Goal: Information Seeking & Learning: Check status

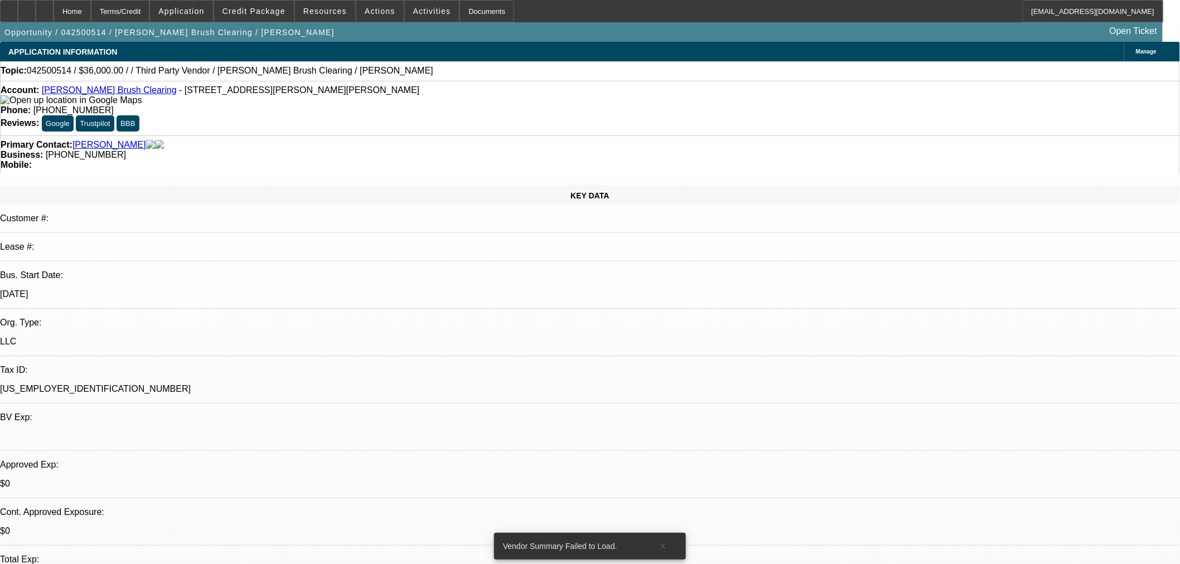
select select "0"
select select "2"
select select "0.1"
select select "4"
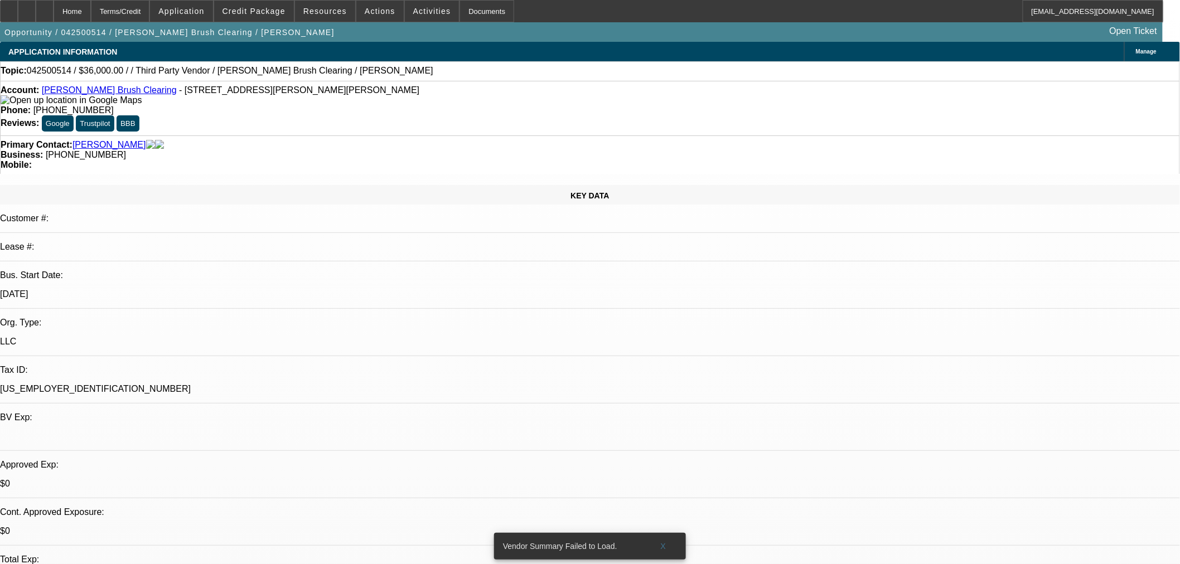
drag, startPoint x: 801, startPoint y: 320, endPoint x: 906, endPoint y: 333, distance: 106.1
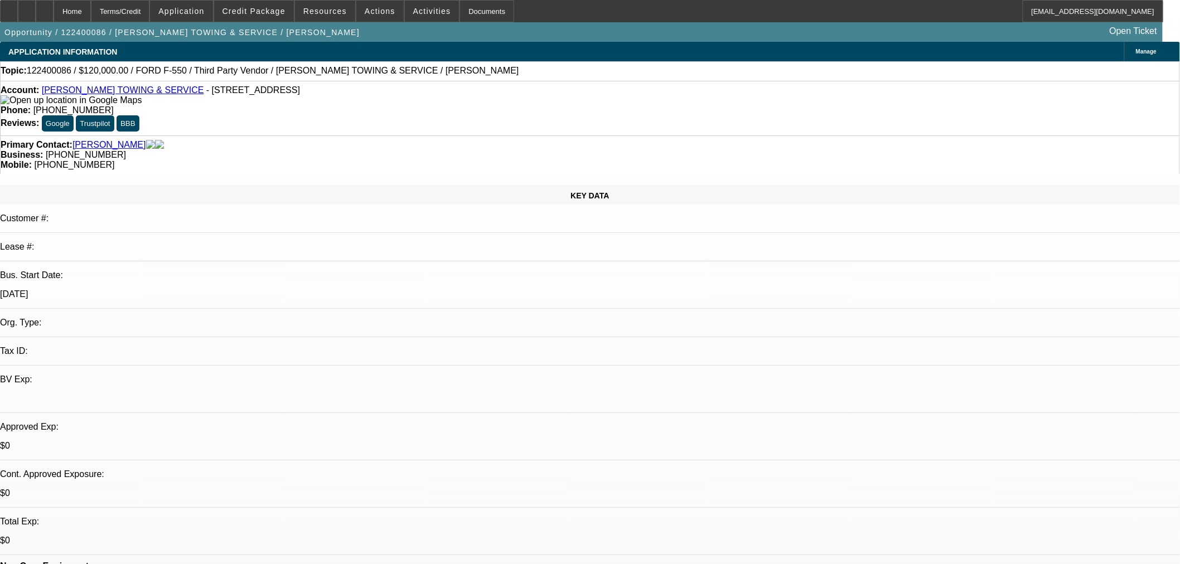
select select "0"
select select "2"
select select "0.1"
select select "4"
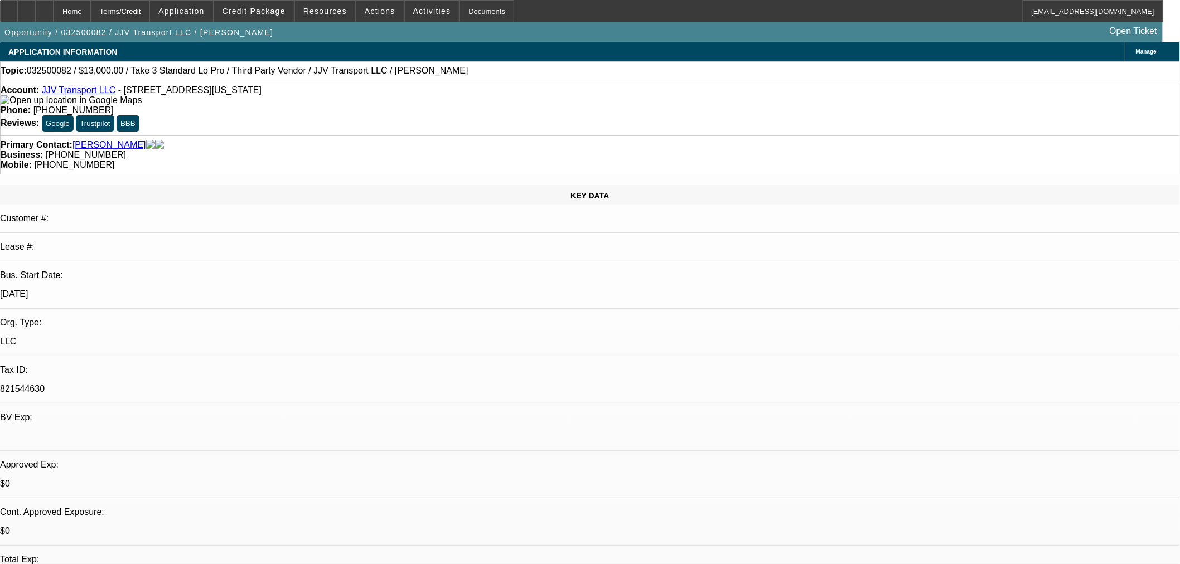
select select "0"
select select "3"
select select "0"
select select "6"
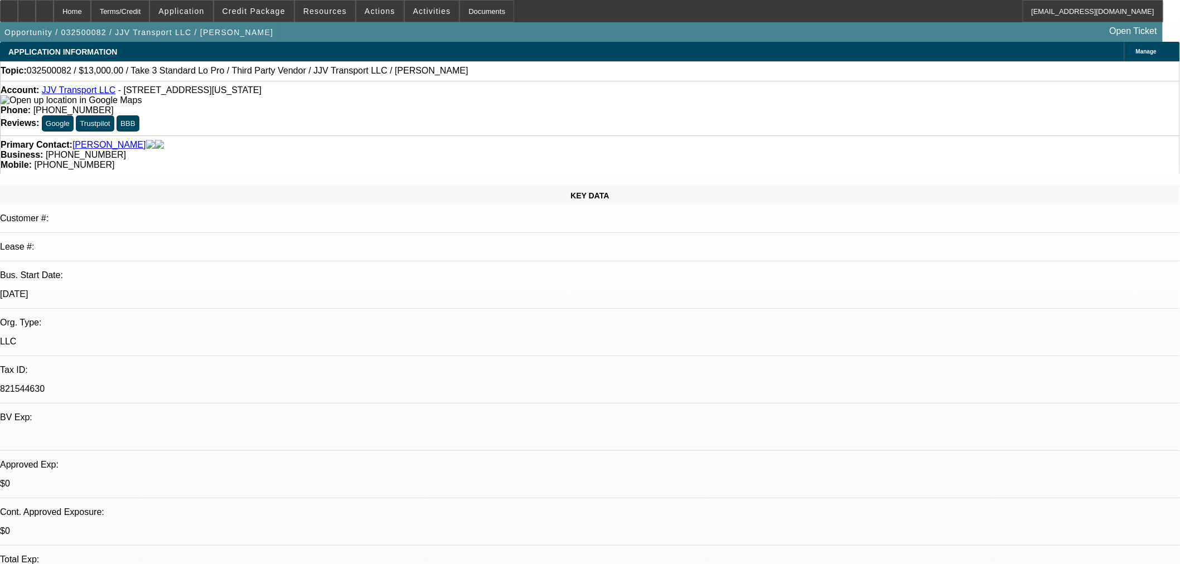
select select "0"
select select "3"
select select "0"
select select "6"
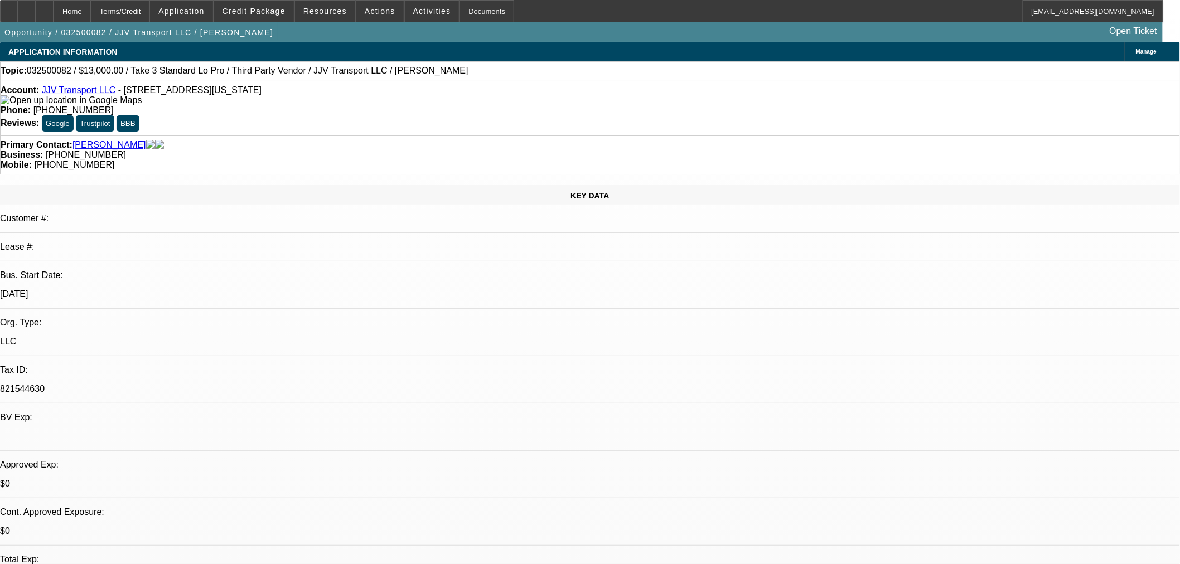
select select "0"
select select "3"
select select "0"
select select "6"
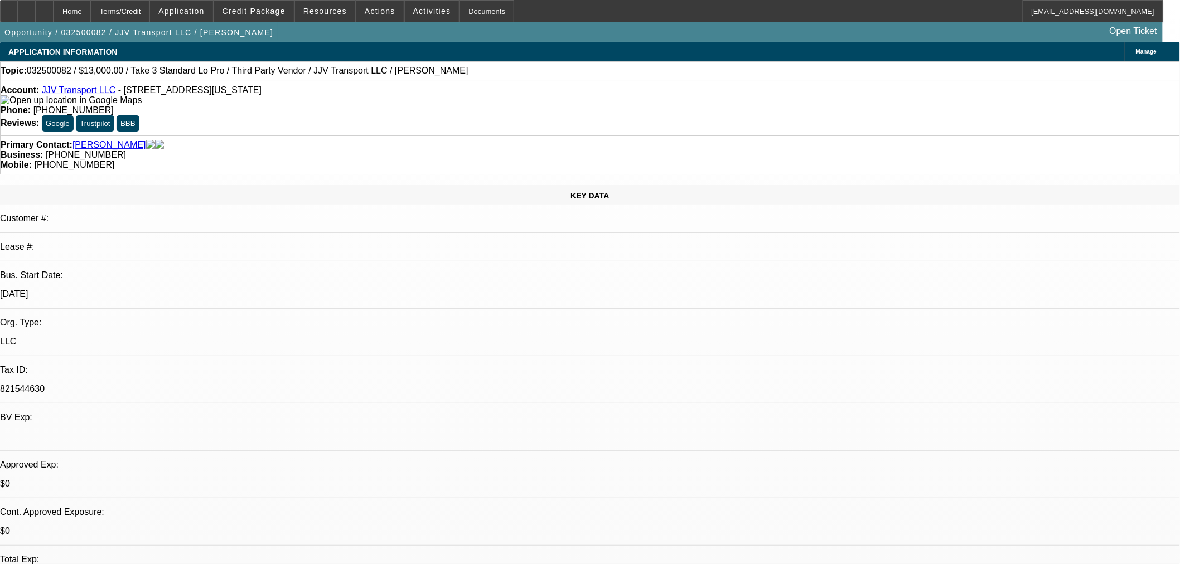
select select "0"
select select "3"
select select "0"
select select "6"
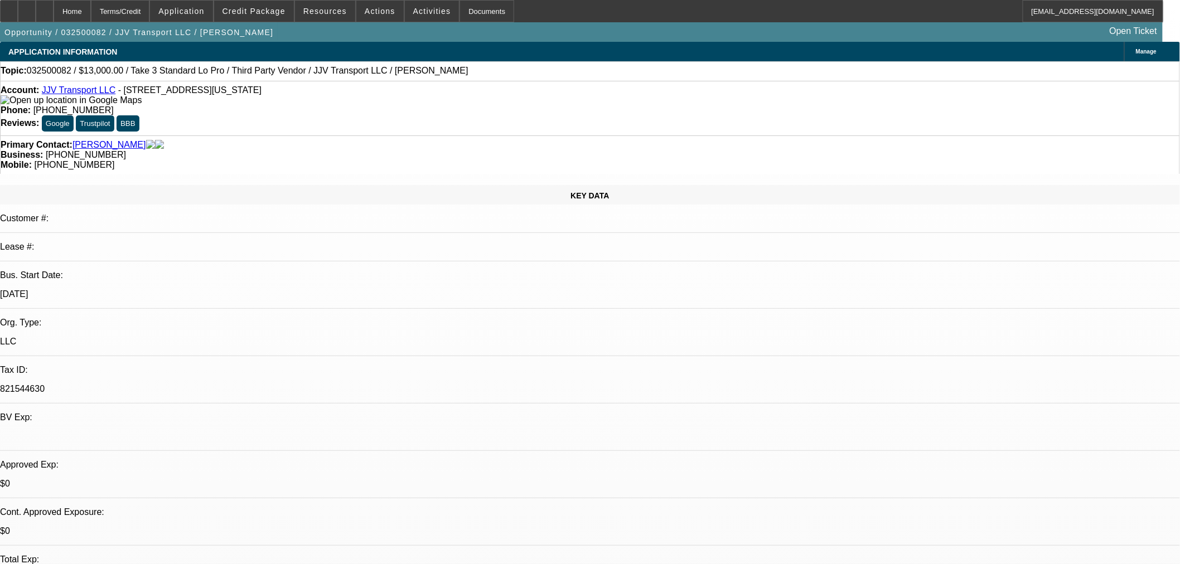
scroll to position [2725, 0]
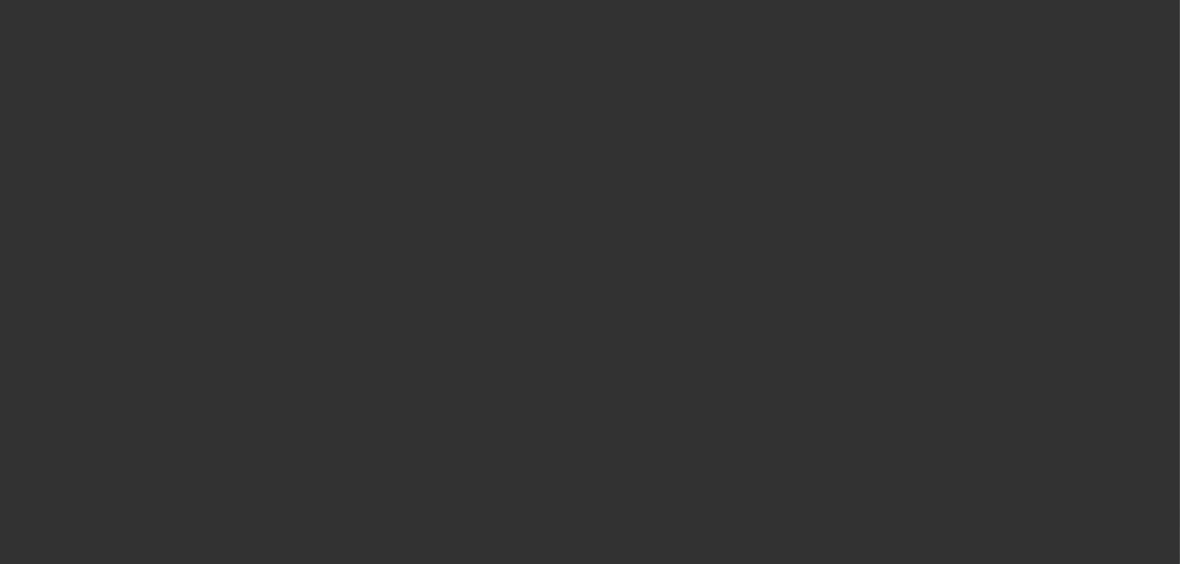
select select "0"
select select "2"
select select "0"
select select "6"
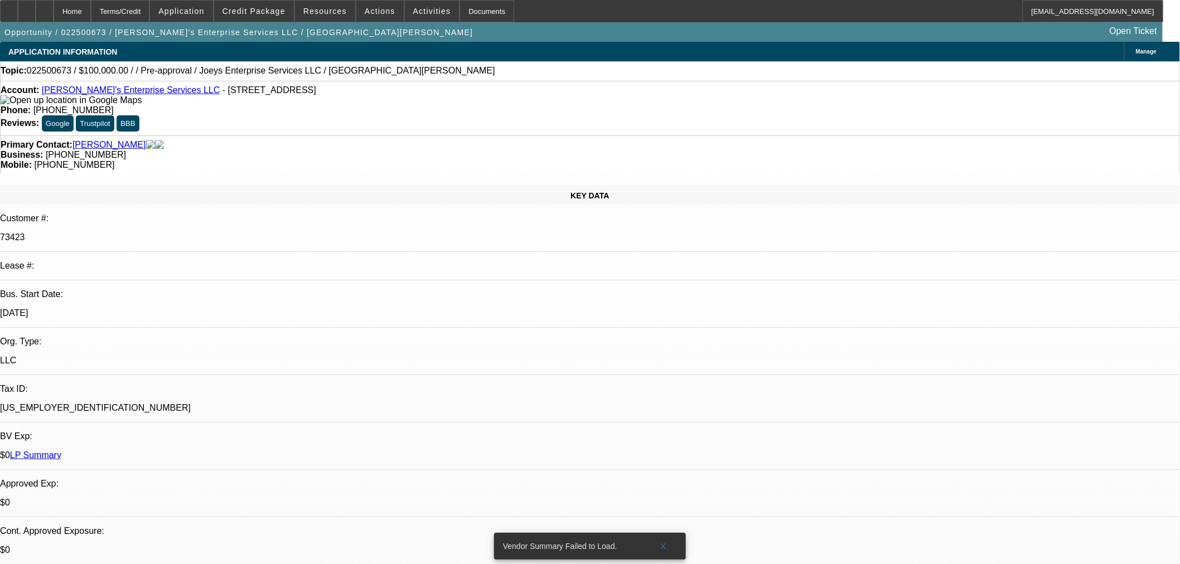
drag, startPoint x: 924, startPoint y: 151, endPoint x: 917, endPoint y: 169, distance: 19.8
drag, startPoint x: 137, startPoint y: 340, endPoint x: 118, endPoint y: 337, distance: 19.2
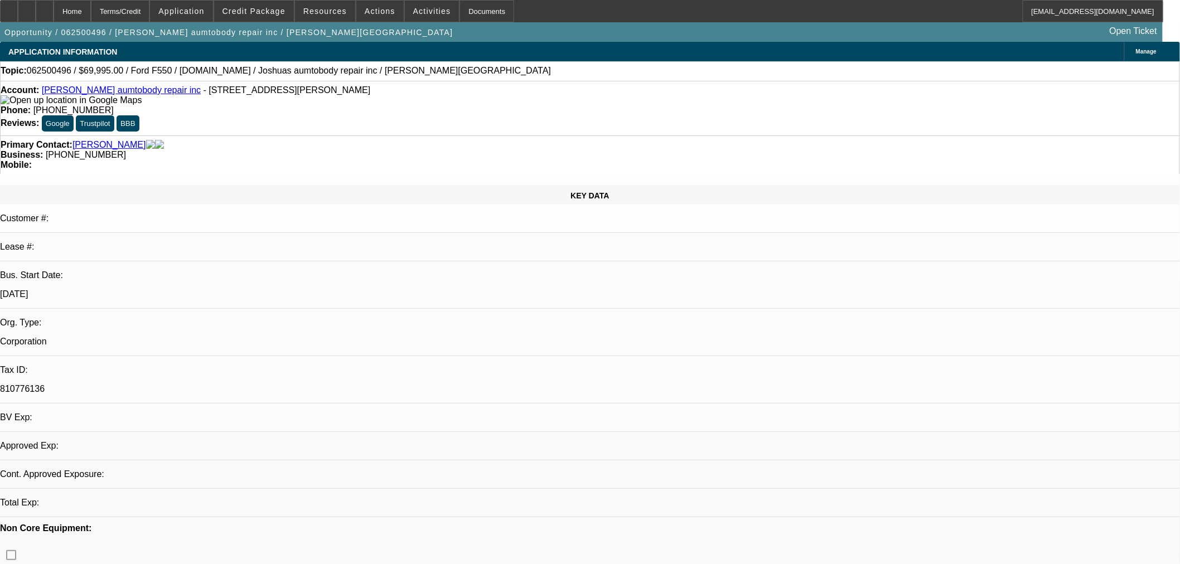
select select "0"
select select "2"
select select "0.1"
select select "4"
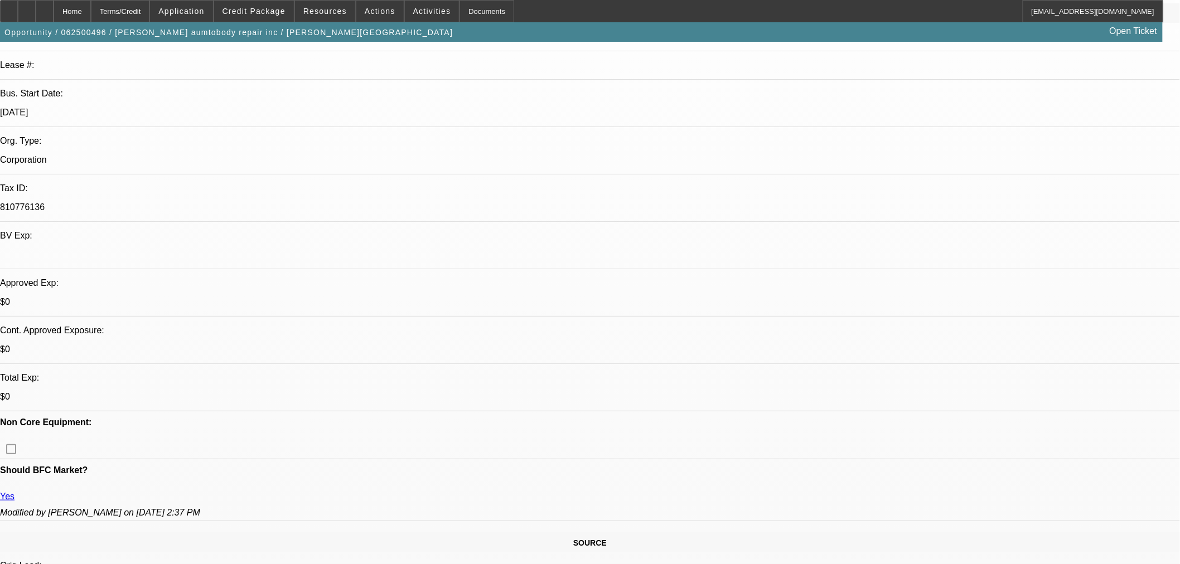
scroll to position [186, 0]
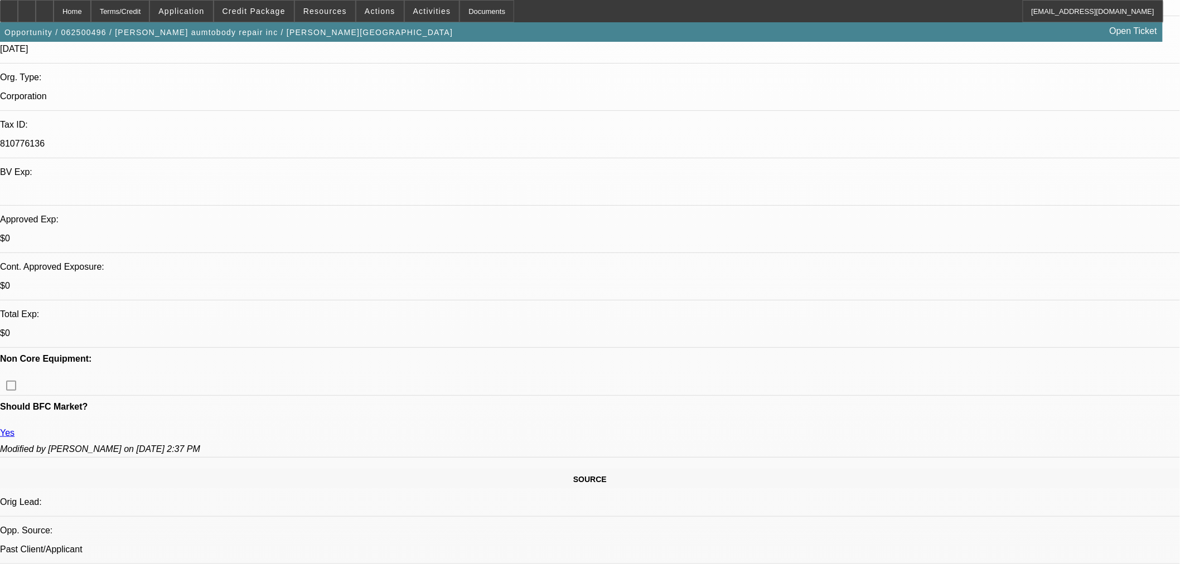
scroll to position [124, 0]
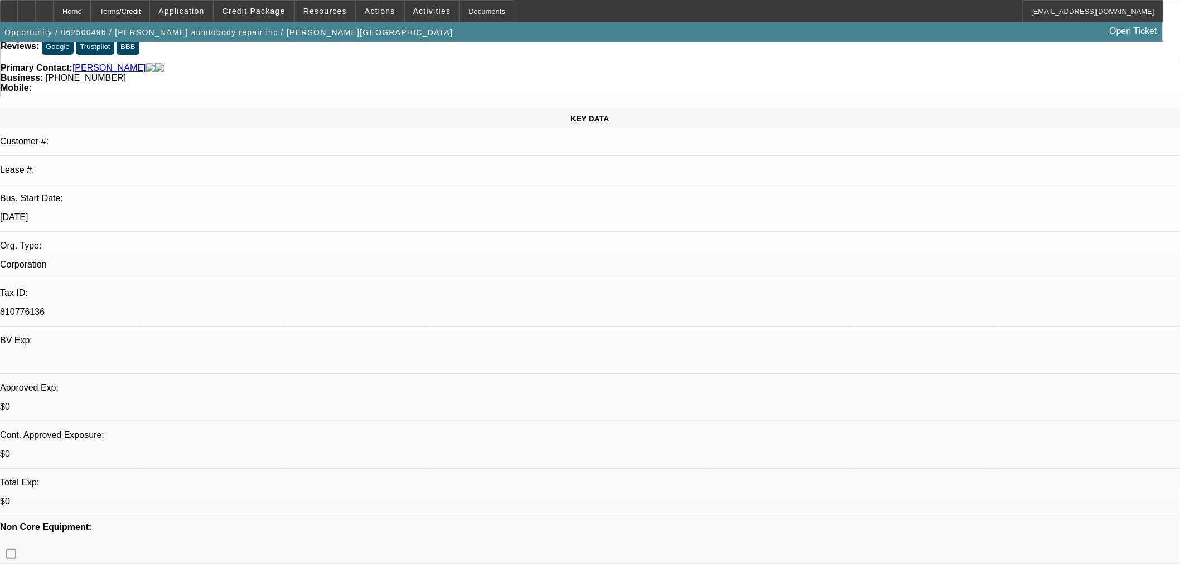
scroll to position [0, 0]
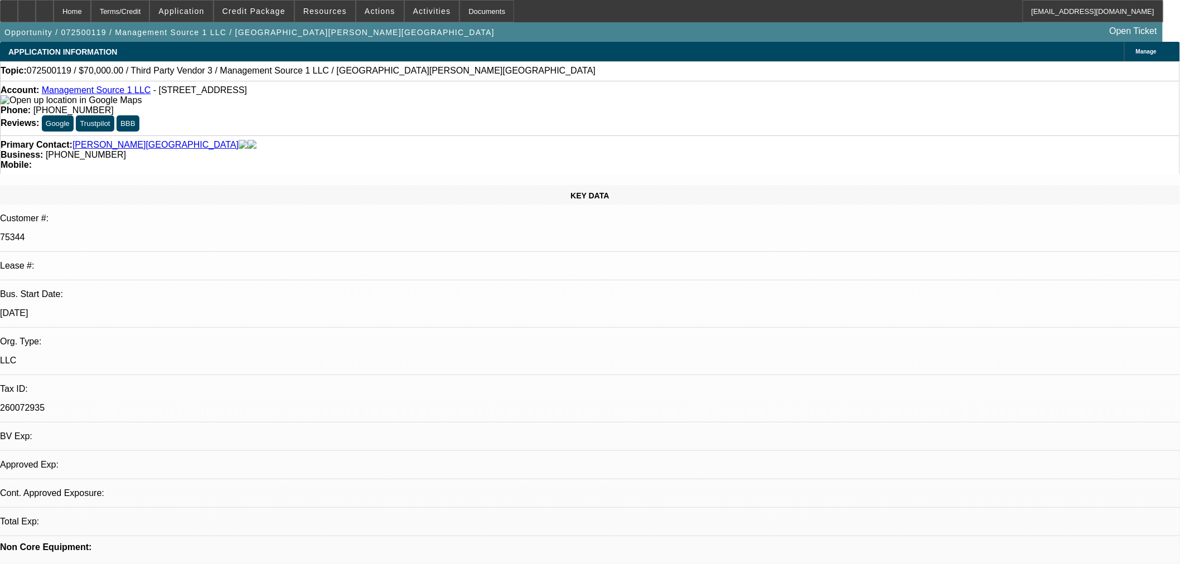
select select "0"
select select "2"
select select "0.1"
select select "1"
select select "2"
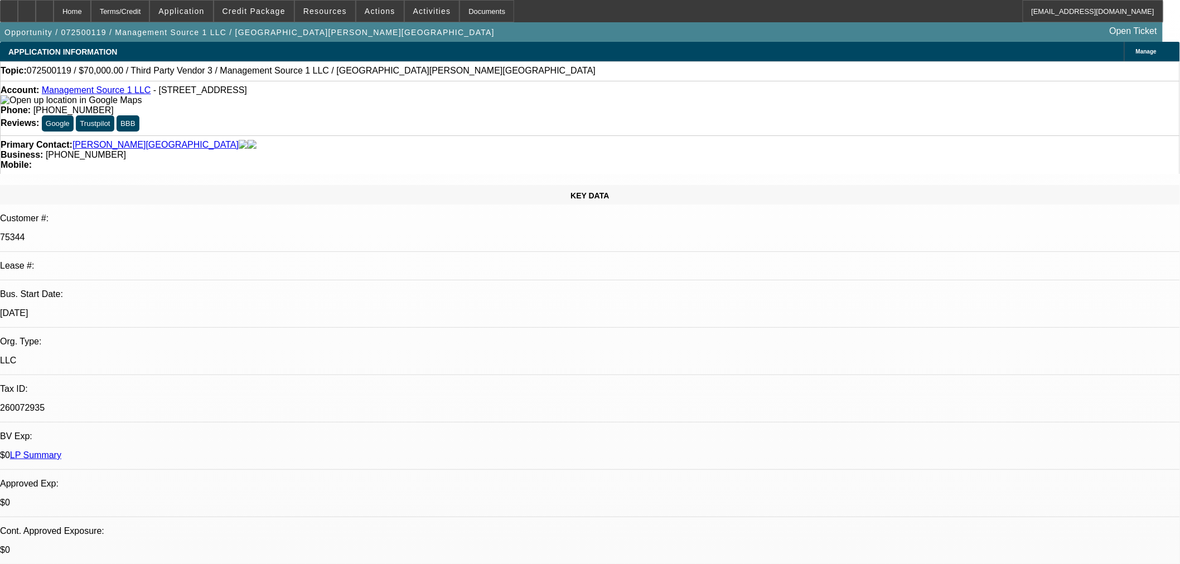
select select "4"
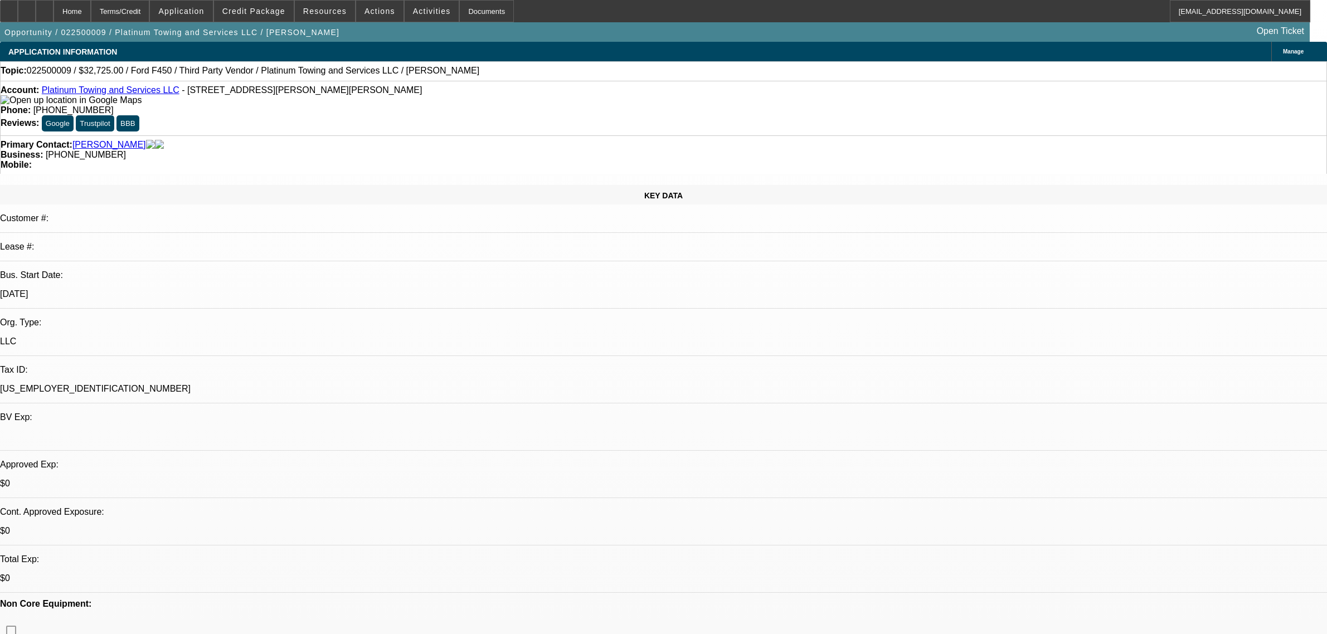
select select "0.15"
select select "2"
select select "0.1"
select select "4"
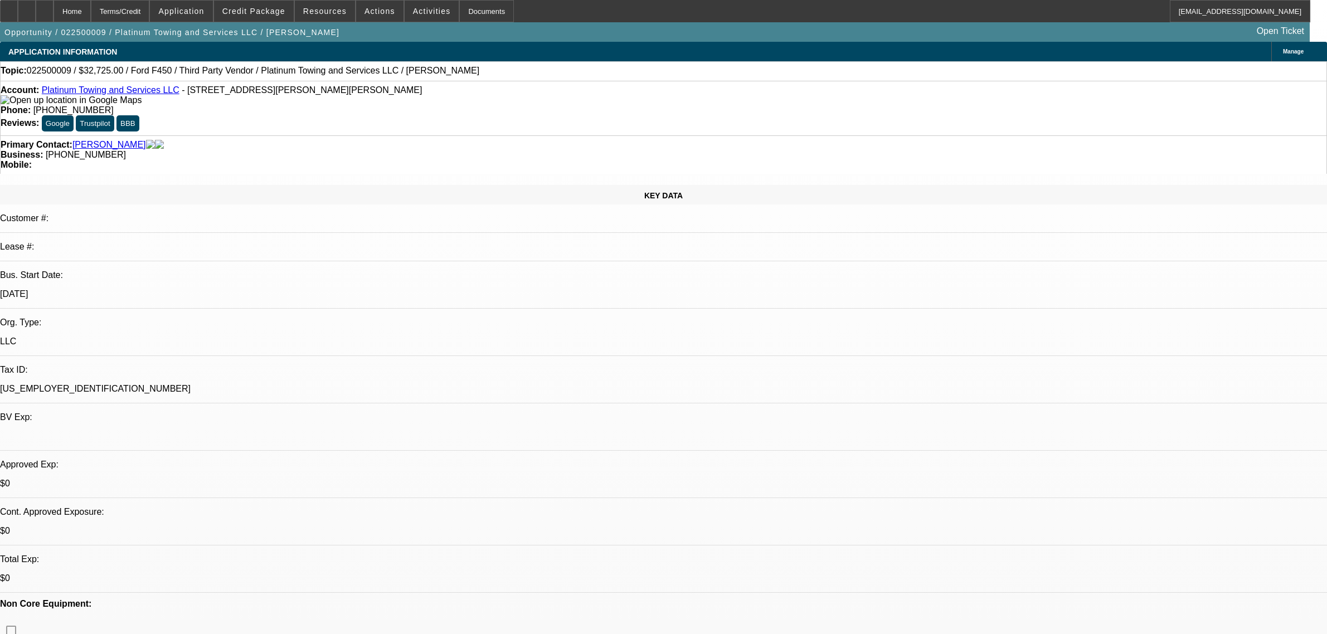
select select "0"
select select "2"
select select "0.1"
select select "4"
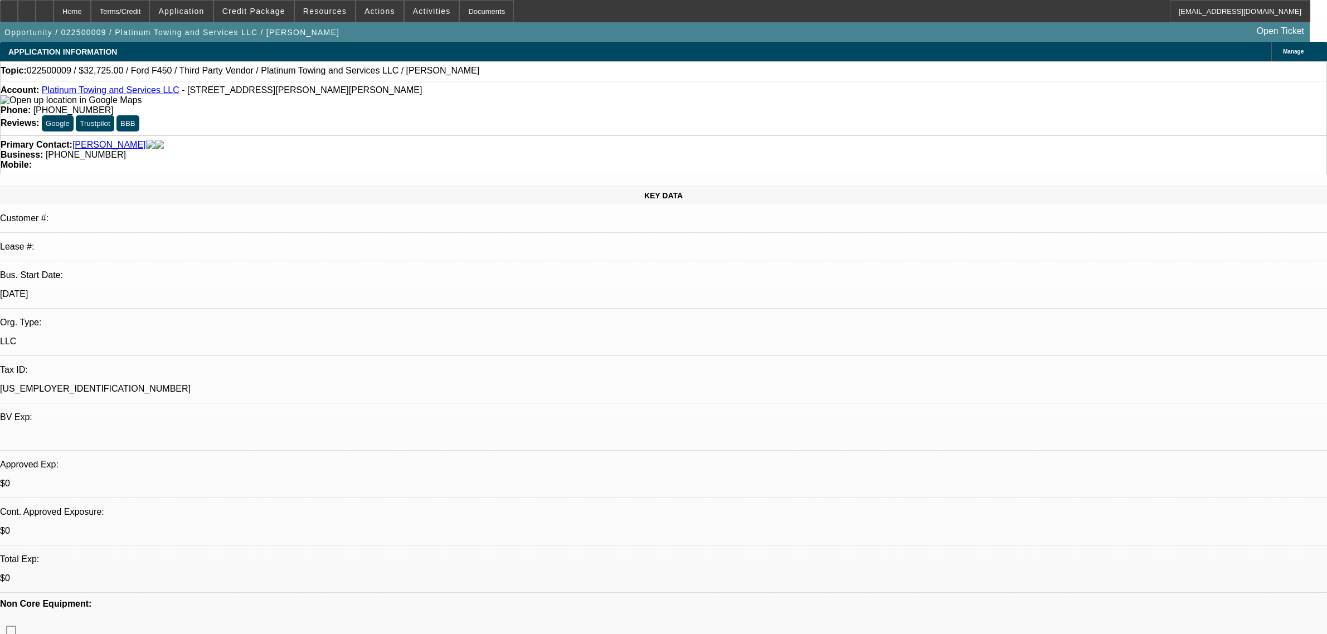
select select "0"
select select "2"
select select "0.1"
select select "4"
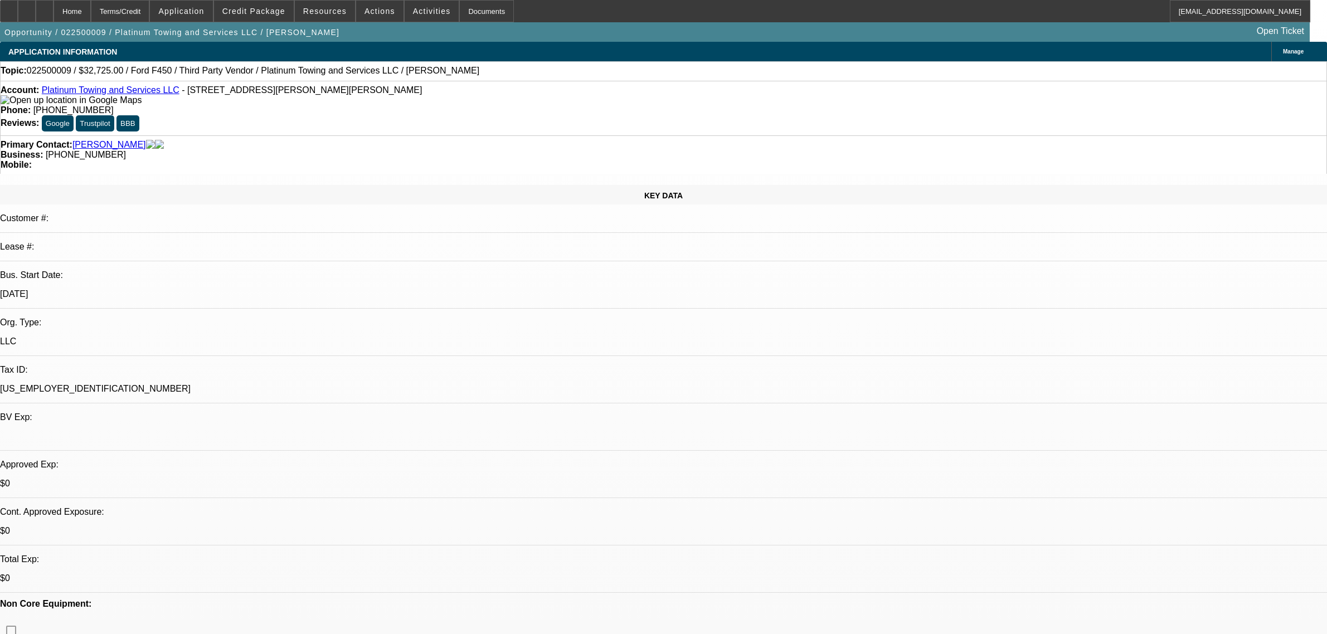
select select "0"
select select "2"
select select "0.1"
select select "4"
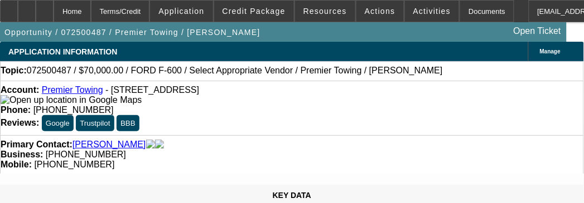
select select "0"
select select "2"
select select "0.1"
select select "4"
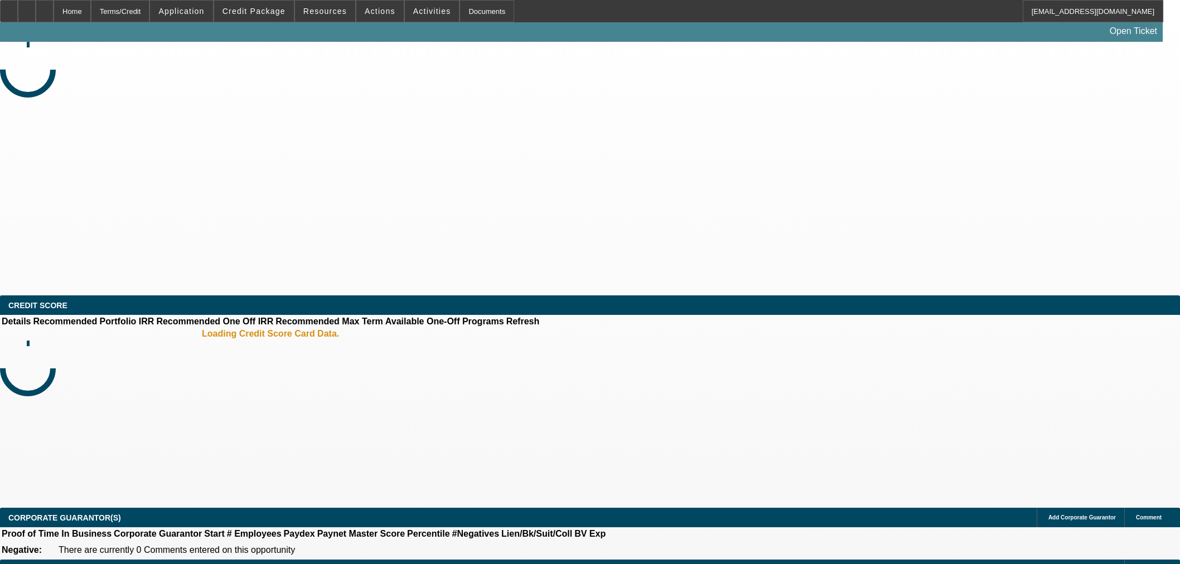
select select "0"
select select "2"
select select "0.1"
select select "4"
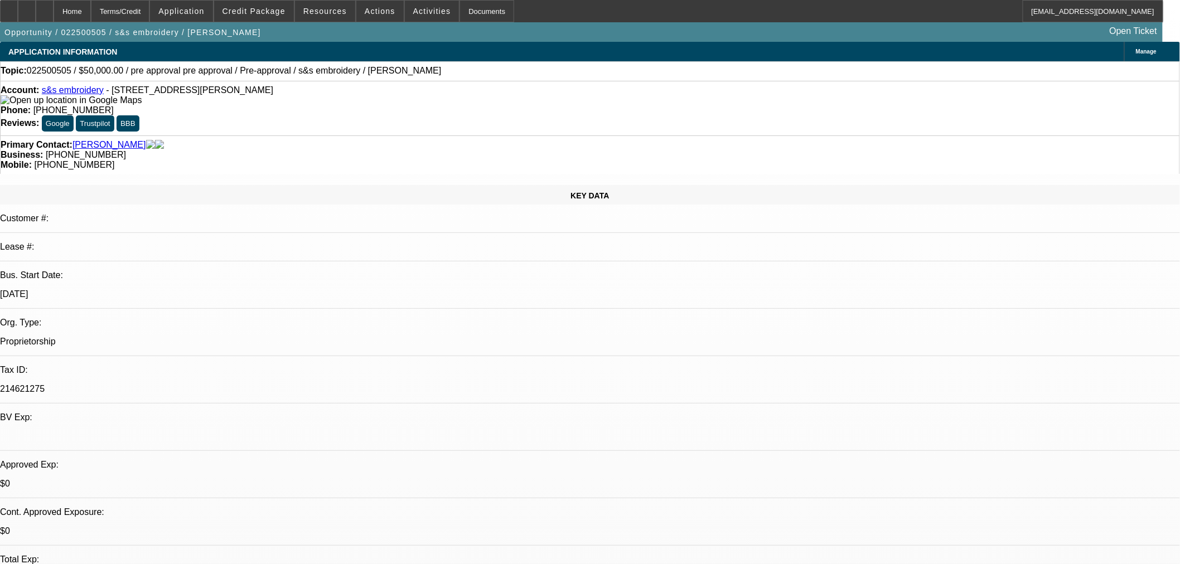
drag, startPoint x: 862, startPoint y: 185, endPoint x: 865, endPoint y: 177, distance: 8.8
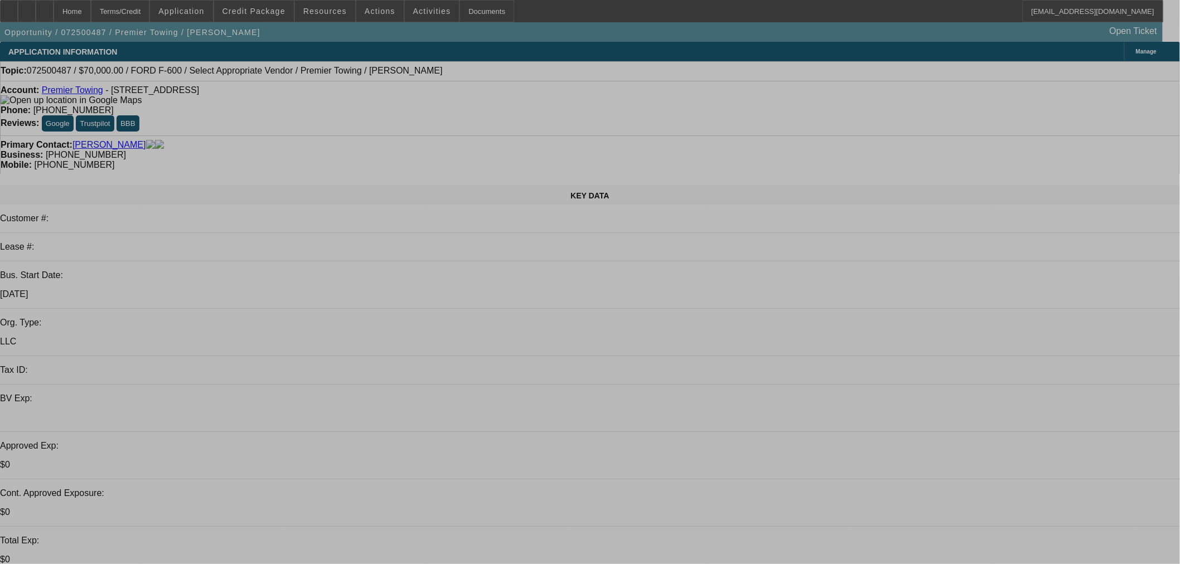
select select "0"
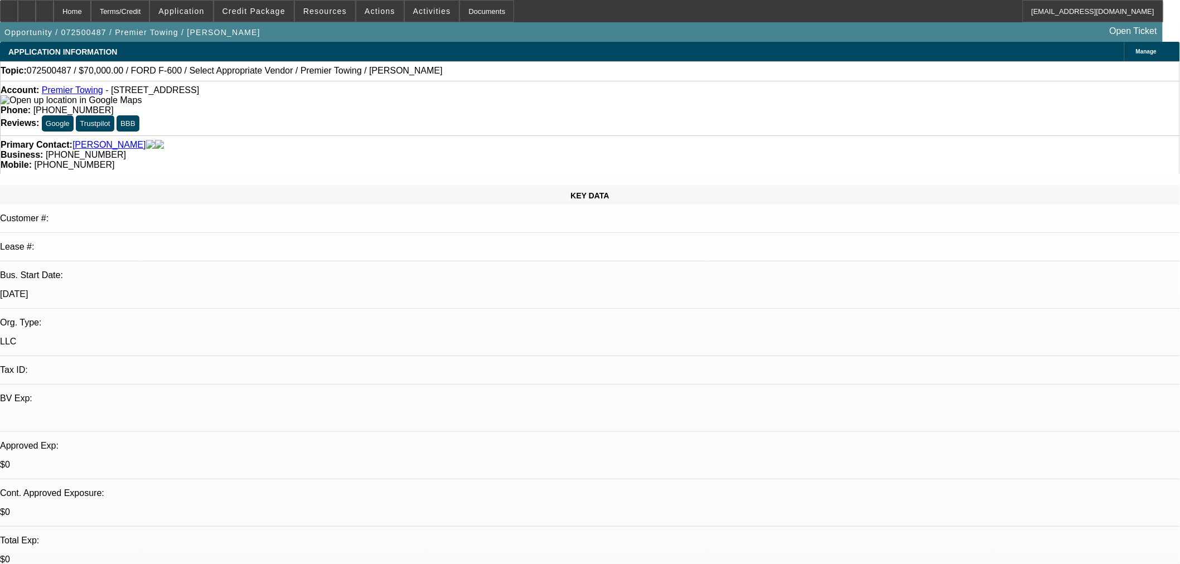
select select "2"
select select "0.1"
select select "4"
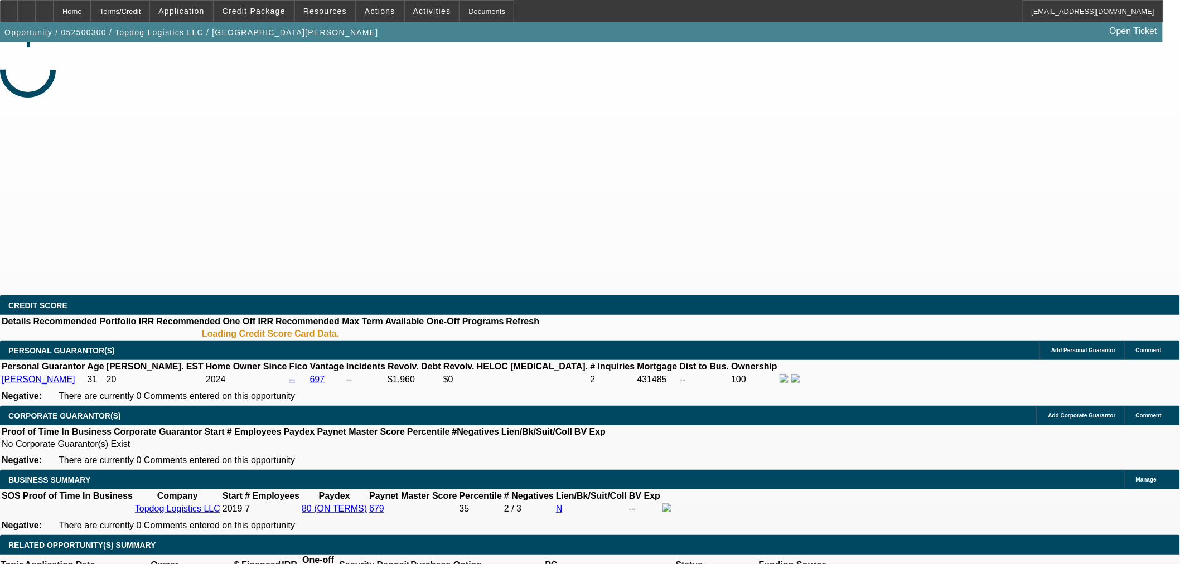
select select "0"
select select "2"
select select "0"
select select "6"
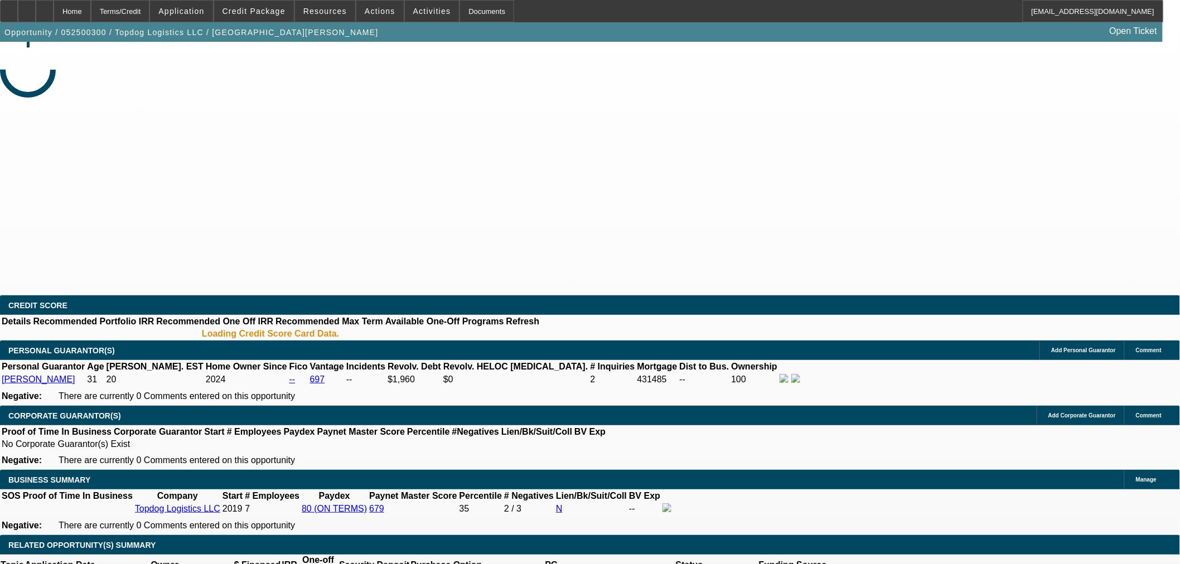
select select "0"
select select "2"
select select "0"
select select "6"
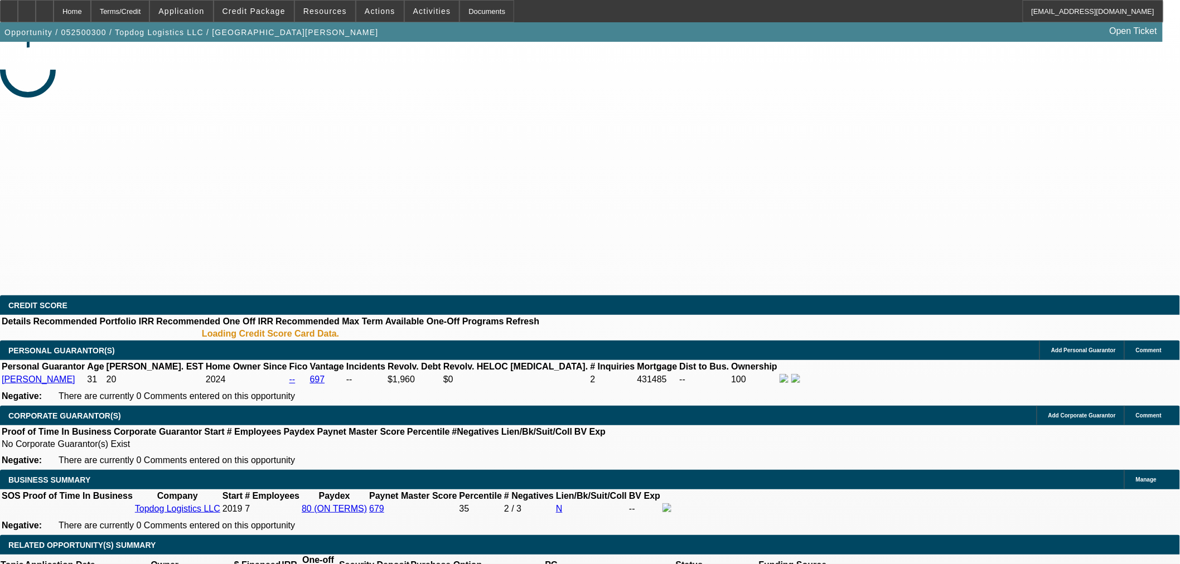
select select "0"
select select "2"
select select "0"
select select "6"
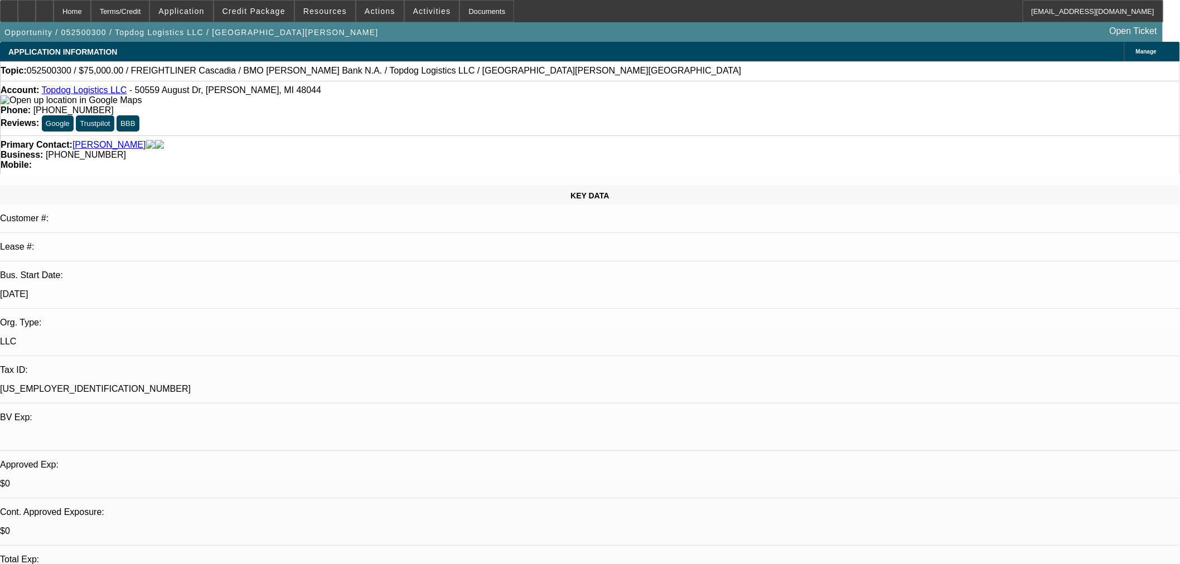
drag, startPoint x: 550, startPoint y: 176, endPoint x: 565, endPoint y: 179, distance: 15.3
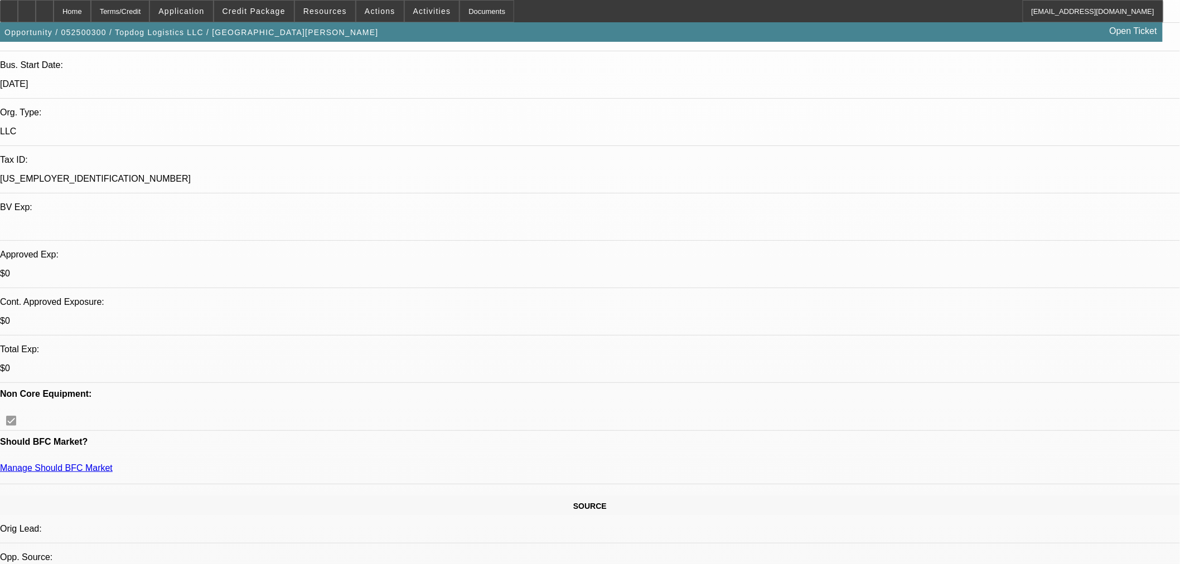
scroll to position [433, 0]
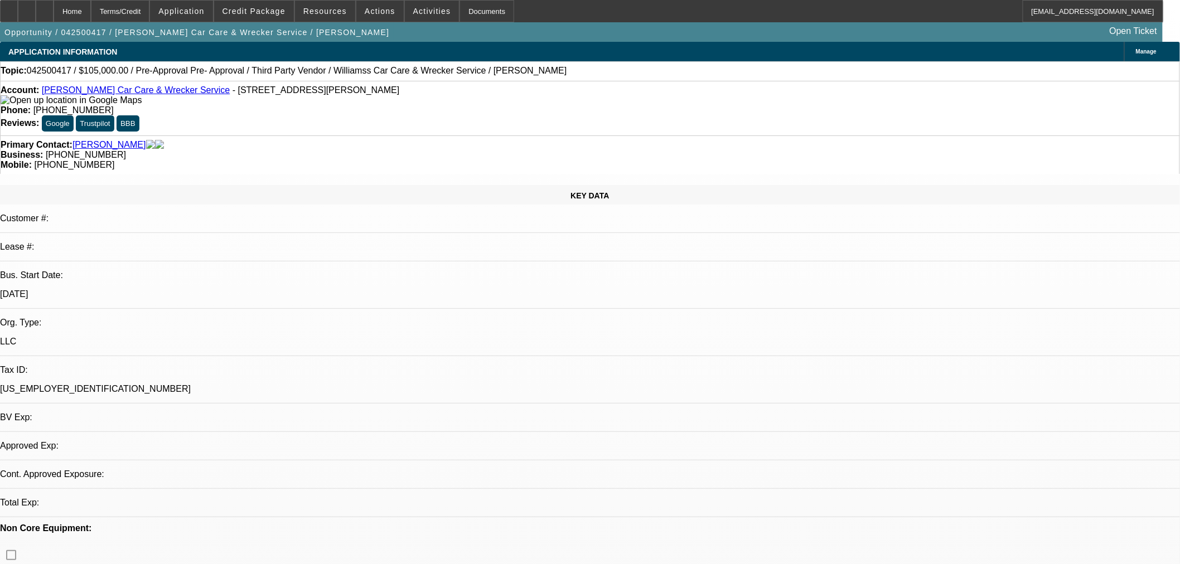
select select "0"
select select "2"
select select "0.1"
select select "4"
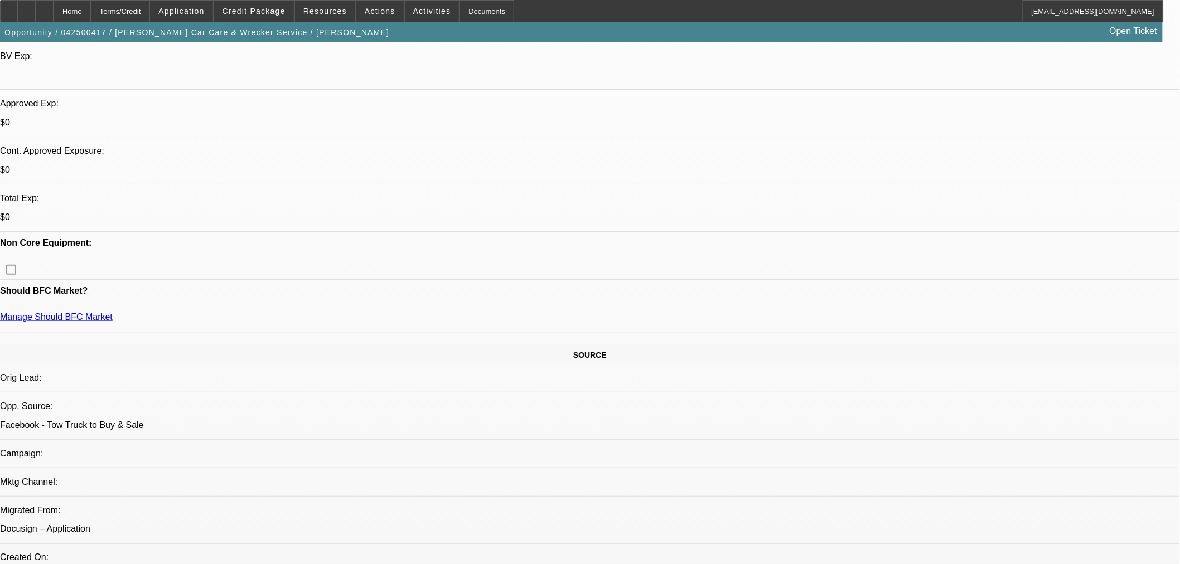
scroll to position [433, 0]
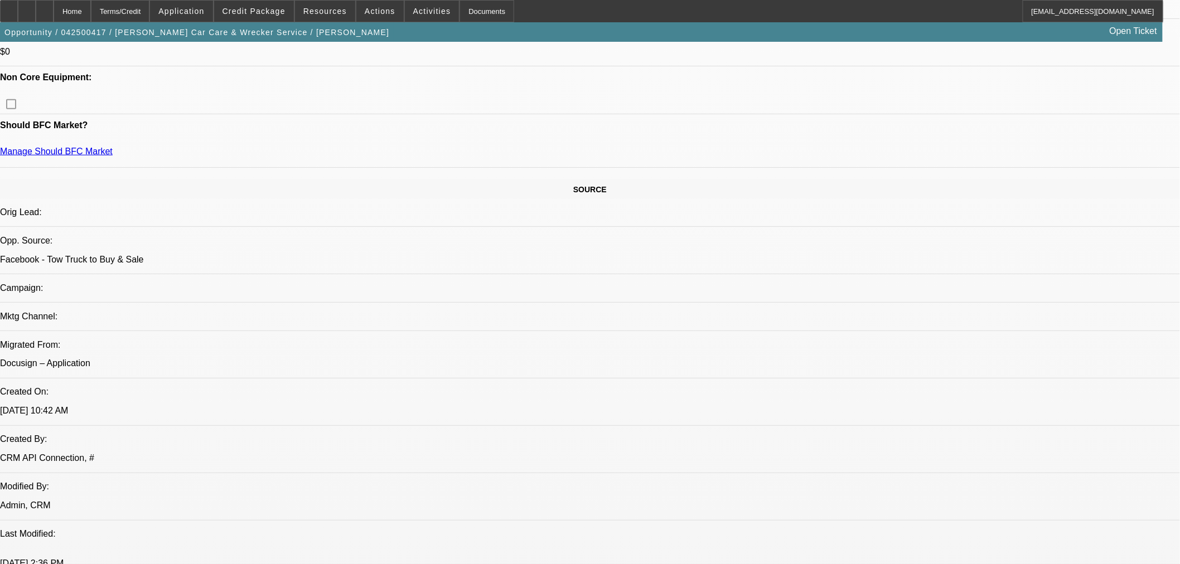
scroll to position [495, 0]
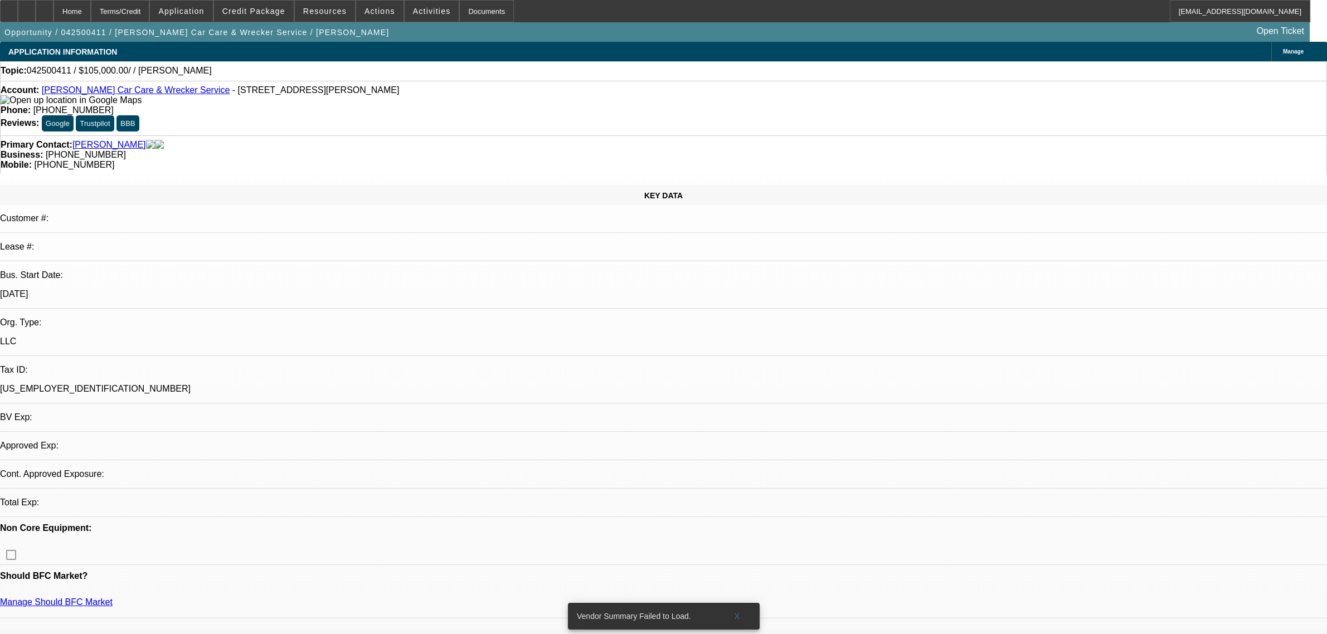
select select "0"
select select "2"
select select "0.1"
select select "4"
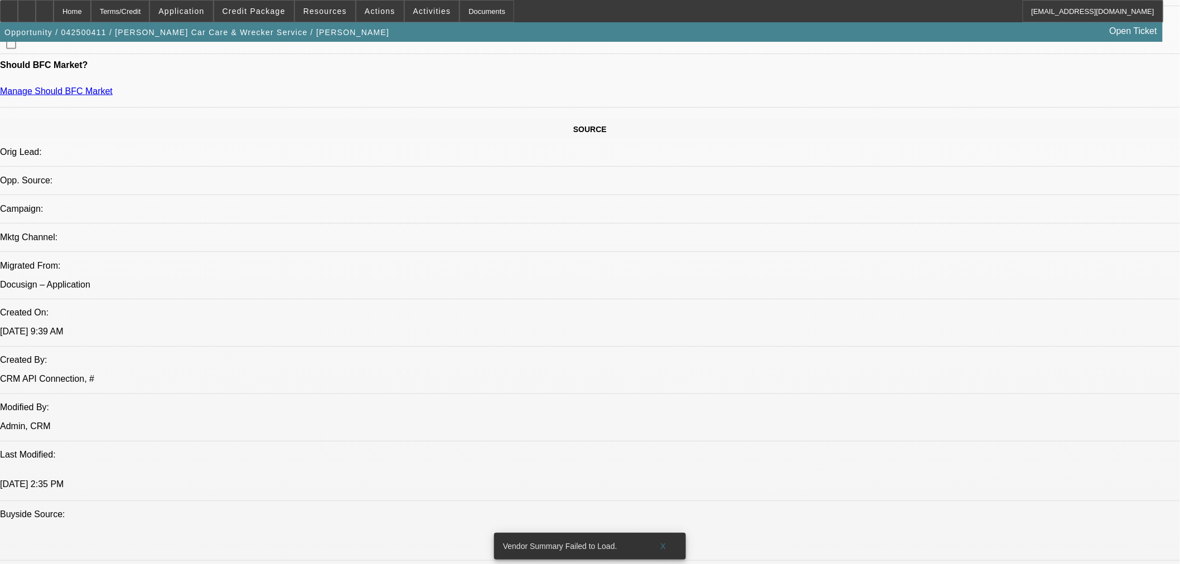
scroll to position [743, 0]
